Goal: Task Accomplishment & Management: Use online tool/utility

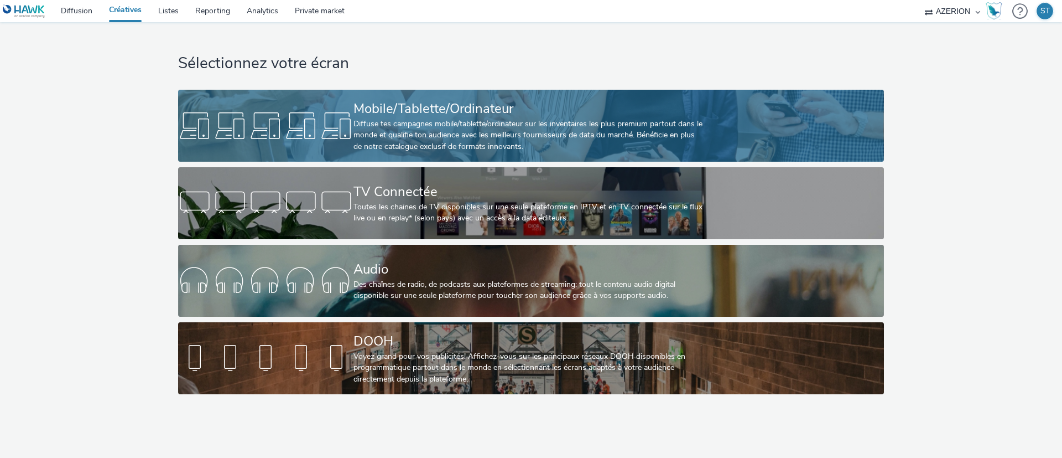
click at [404, 126] on div "Diffuse tes campagnes mobile/tablette/ordinateur sur les inventaires les plus p…" at bounding box center [529, 135] width 351 height 34
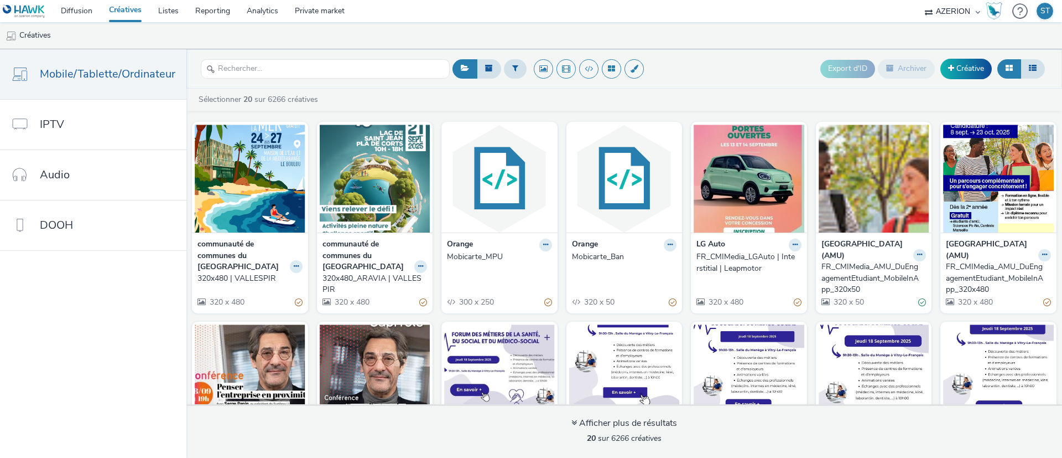
click at [1062, 91] on div "Sélectionner 20 sur 6266 créatives communauté de communes du vallespir 320x480 …" at bounding box center [624, 273] width 876 height 369
click at [608, 215] on img at bounding box center [624, 178] width 111 height 108
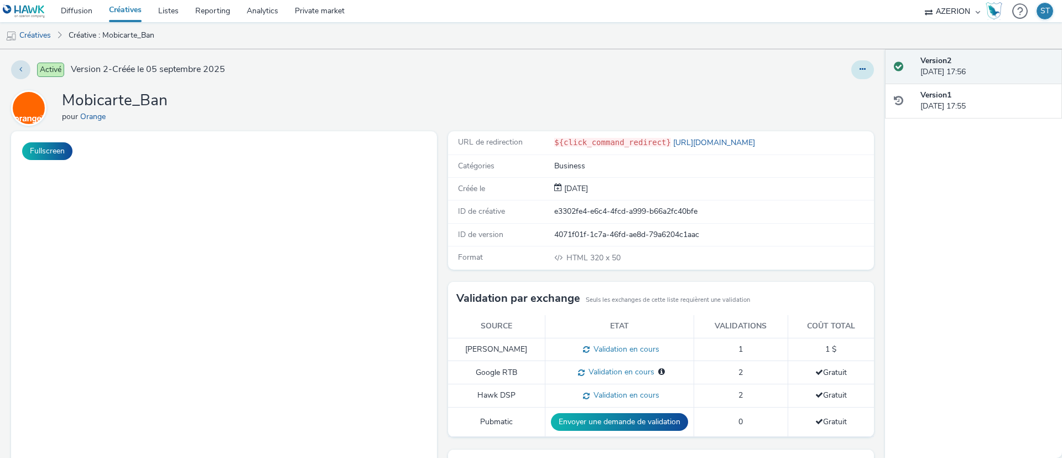
click at [855, 64] on button at bounding box center [862, 69] width 23 height 19
click at [808, 85] on link "Modifier" at bounding box center [832, 92] width 83 height 22
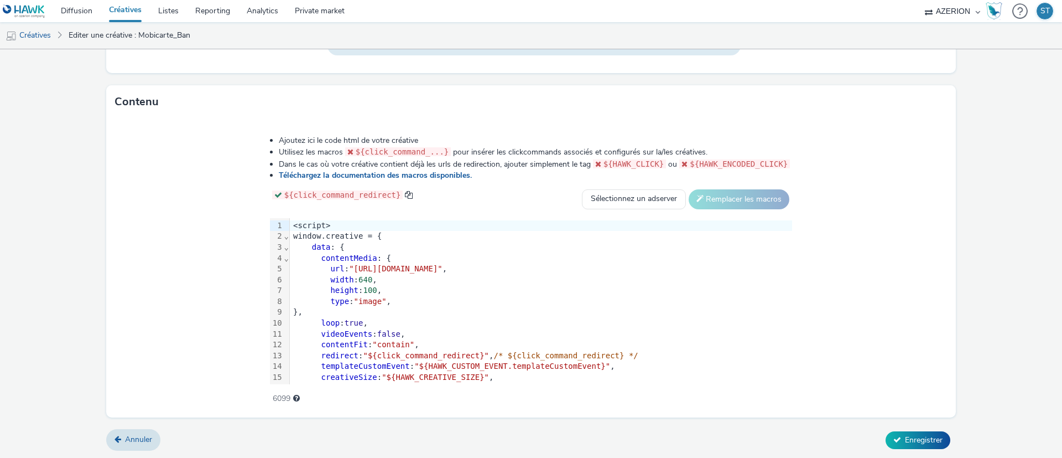
click at [854, 295] on div "Ajoutez ici le code html de votre créative Utilisez les macros ${click_command_…" at bounding box center [531, 267] width 850 height 299
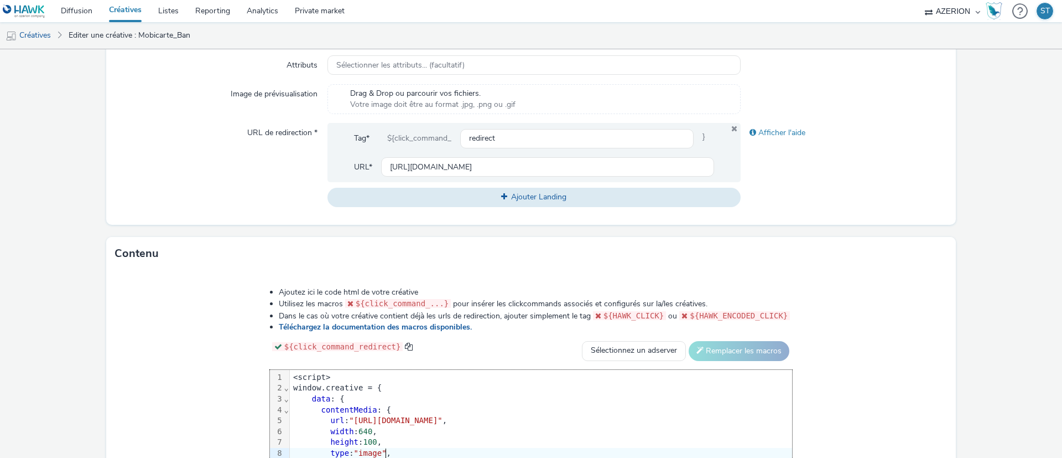
scroll to position [498, 0]
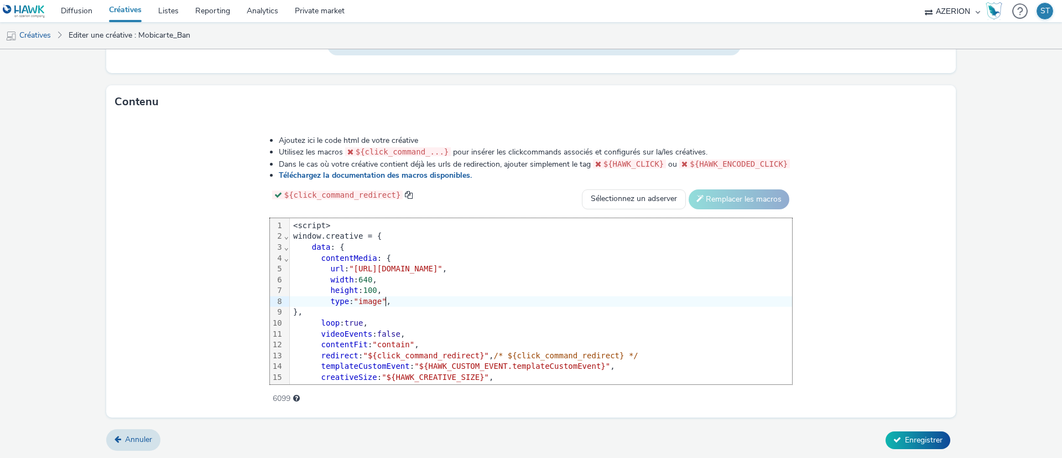
click at [858, 287] on div "Ajoutez ici le code html de votre créative Utilisez les macros ${click_command_…" at bounding box center [531, 267] width 850 height 299
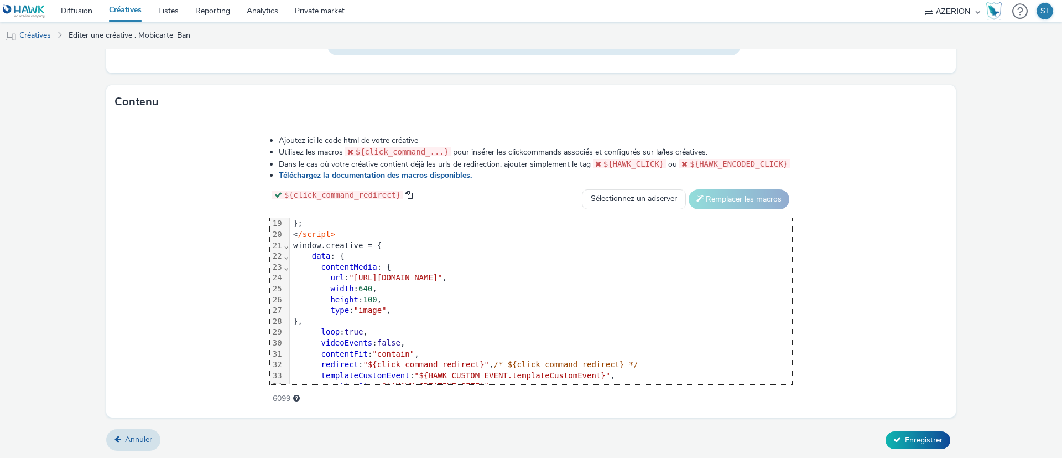
scroll to position [0, 0]
